Goal: Book appointment/travel/reservation

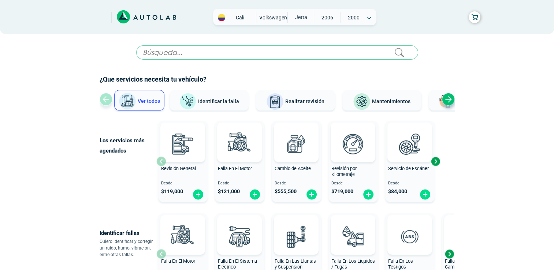
click at [386, 99] on span "Mantenimientos" at bounding box center [391, 102] width 38 height 6
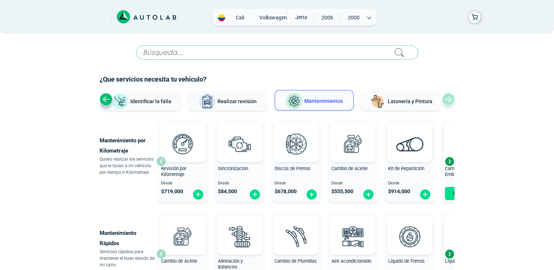
click at [400, 101] on span "Latonería y Pintura" at bounding box center [410, 102] width 45 height 6
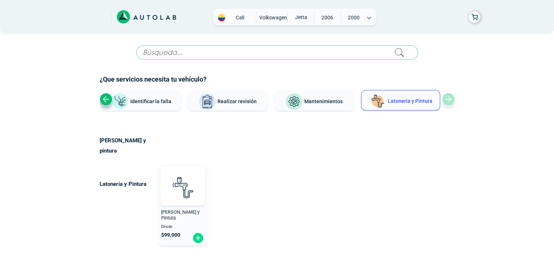
click at [341, 102] on span "Mantenimientos" at bounding box center [323, 102] width 38 height 6
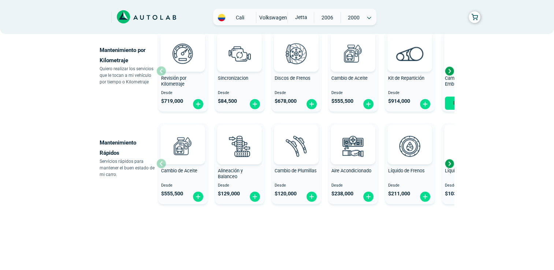
scroll to position [91, 0]
click at [451, 165] on div "Next slide" at bounding box center [449, 163] width 11 height 11
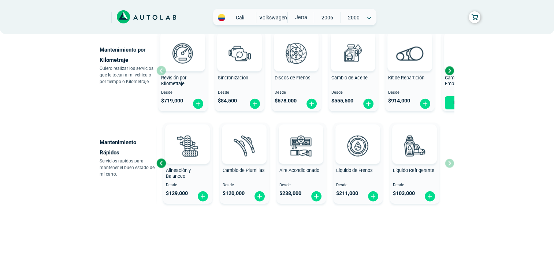
click at [451, 165] on div "Cambio de Aceite Desde $ 555,500 Alineación y Balanceo Desde $ 129,000 Cambio d…" at bounding box center [305, 163] width 298 height 87
click at [449, 71] on div "Next slide" at bounding box center [449, 70] width 11 height 11
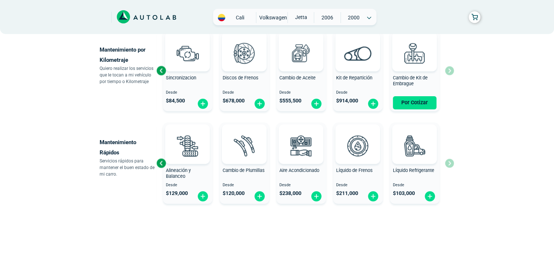
click at [451, 73] on div "Revisión por Kilometraje Desde $ 719,000 Sincronizacion Desde $ 84,500 Discos d…" at bounding box center [305, 70] width 298 height 87
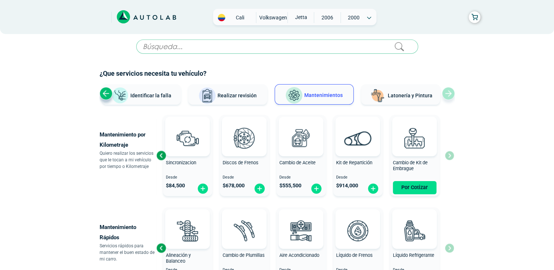
scroll to position [0, 0]
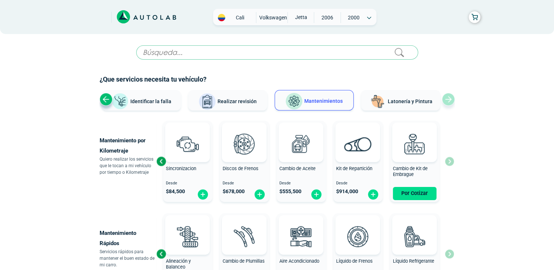
click at [436, 100] on button "Latonería y Pintura" at bounding box center [400, 100] width 79 height 21
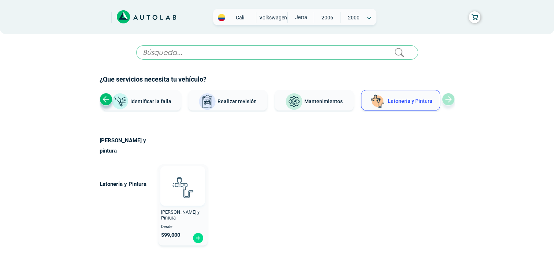
click at [165, 188] on div at bounding box center [182, 186] width 45 height 40
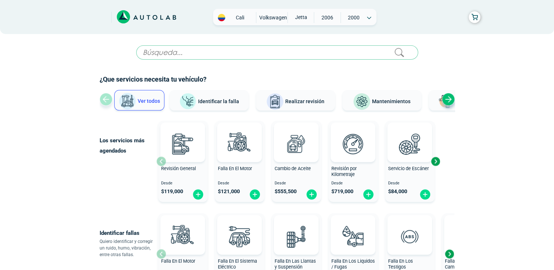
click at [229, 103] on span "Identificar la falla" at bounding box center [218, 101] width 41 height 6
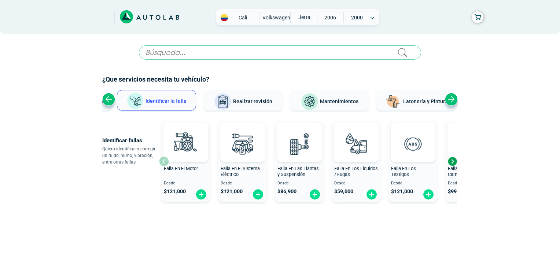
click at [451, 159] on div "Next slide" at bounding box center [452, 161] width 11 height 11
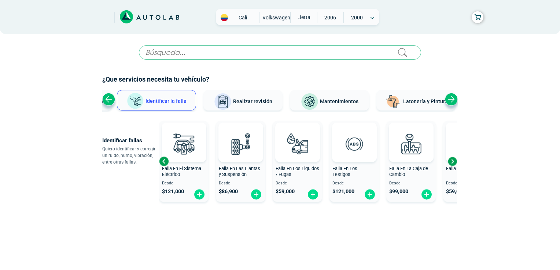
click at [451, 159] on div "Next slide" at bounding box center [452, 161] width 11 height 11
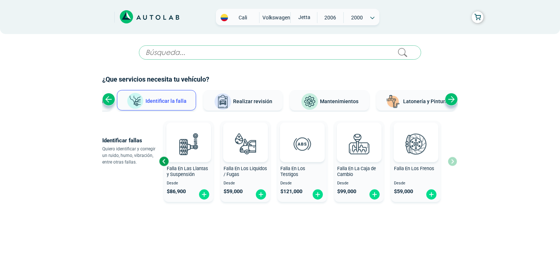
click at [451, 159] on div "Falla En El Motor Desde $ 121,000 Falla En El Sistema Eléctrico Desde $ 121,000…" at bounding box center [308, 161] width 298 height 87
click at [261, 104] on span "Realizar revisión" at bounding box center [252, 102] width 39 height 6
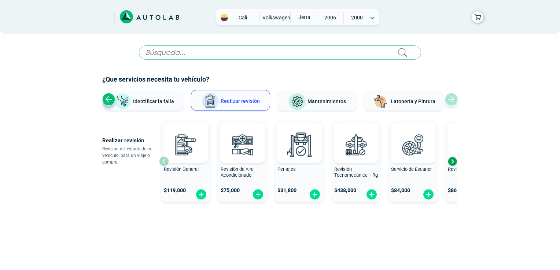
click at [453, 159] on div "Next slide" at bounding box center [452, 161] width 11 height 11
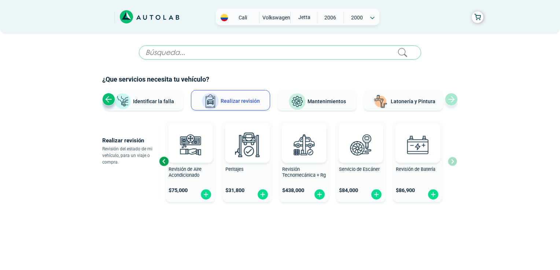
click at [164, 160] on div "Previous slide" at bounding box center [163, 161] width 11 height 11
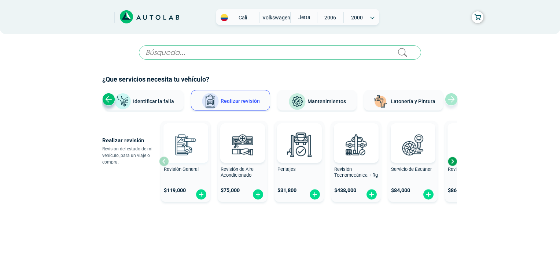
click at [186, 136] on img at bounding box center [185, 145] width 32 height 32
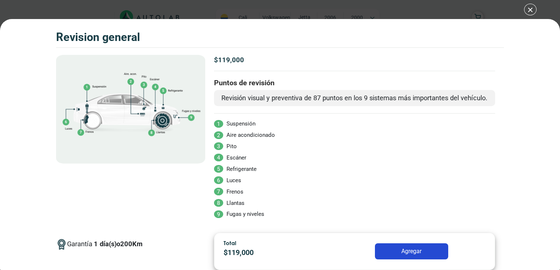
click at [186, 136] on div at bounding box center [130, 141] width 149 height 173
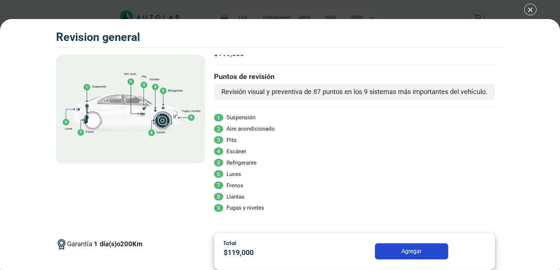
scroll to position [15, 0]
click at [531, 7] on div "Volkswagen Crossfox 2018 REVISION GENERAL $ 119,000 1 200" at bounding box center [280, 135] width 560 height 270
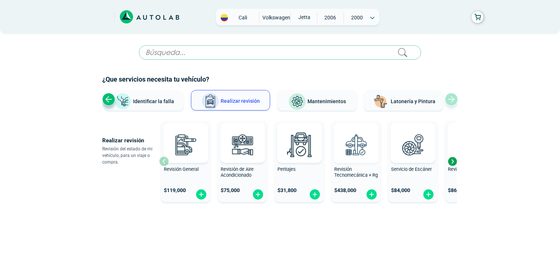
click at [361, 149] on img at bounding box center [356, 145] width 32 height 32
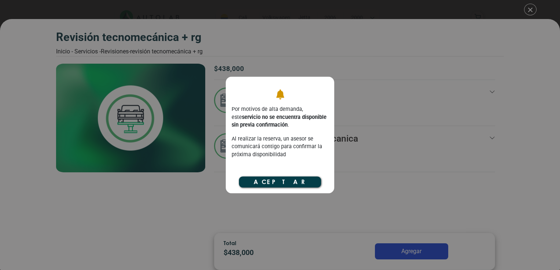
click at [314, 185] on button "Aceptar" at bounding box center [280, 182] width 82 height 11
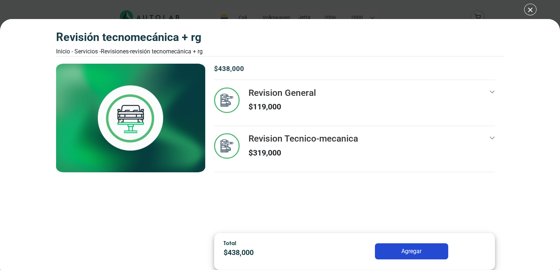
click at [531, 12] on div "Revisión Tecnomecánica + rg Inicio - Servicios - Revisiones - Revisión Tecnomec…" at bounding box center [280, 135] width 560 height 270
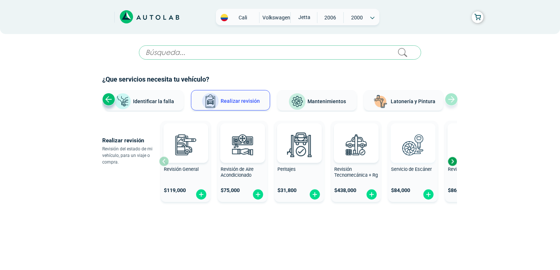
click at [419, 152] on img at bounding box center [412, 145] width 32 height 32
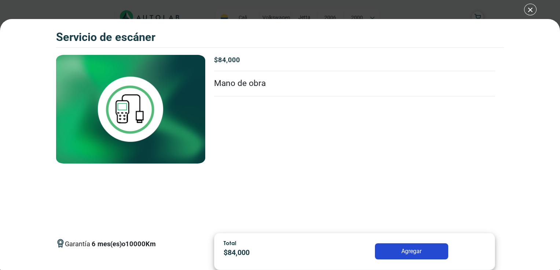
click at [529, 11] on div "Servicio de escáner Servicio de escáner Garantía 6" at bounding box center [280, 135] width 560 height 270
